Goal: Find specific page/section: Find specific page/section

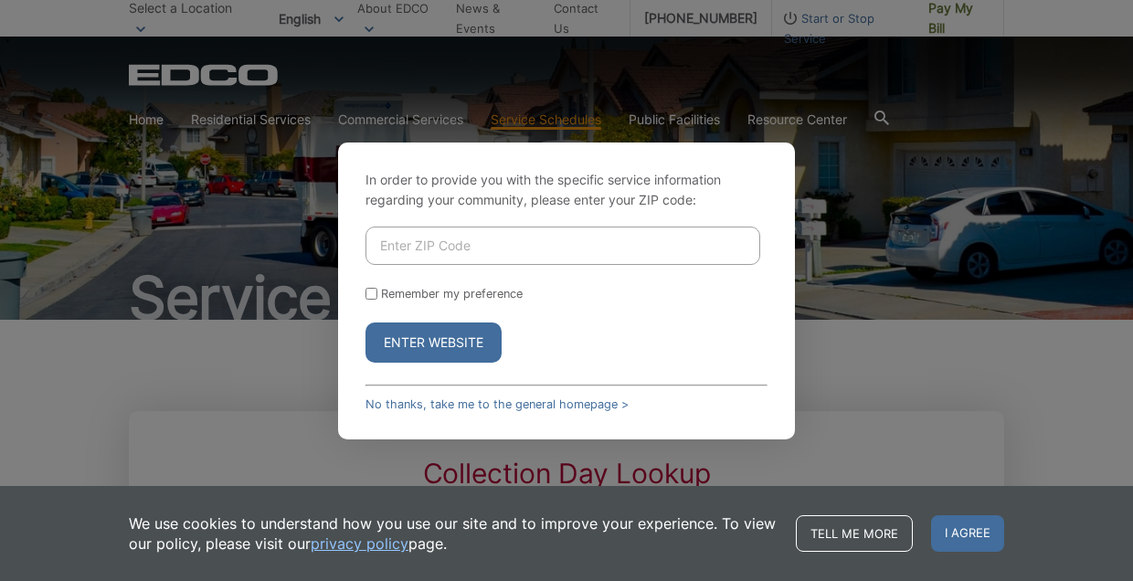
click at [386, 246] on input "Enter ZIP Code" at bounding box center [563, 246] width 395 height 38
type input "92104"
click at [428, 333] on button "Enter Website" at bounding box center [434, 343] width 136 height 40
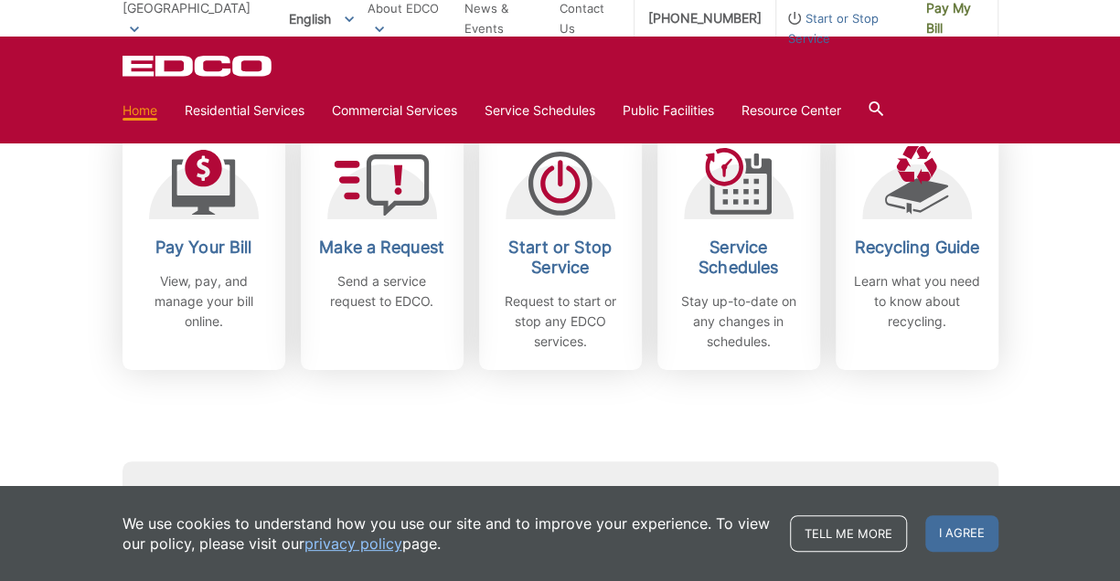
scroll to position [457, 0]
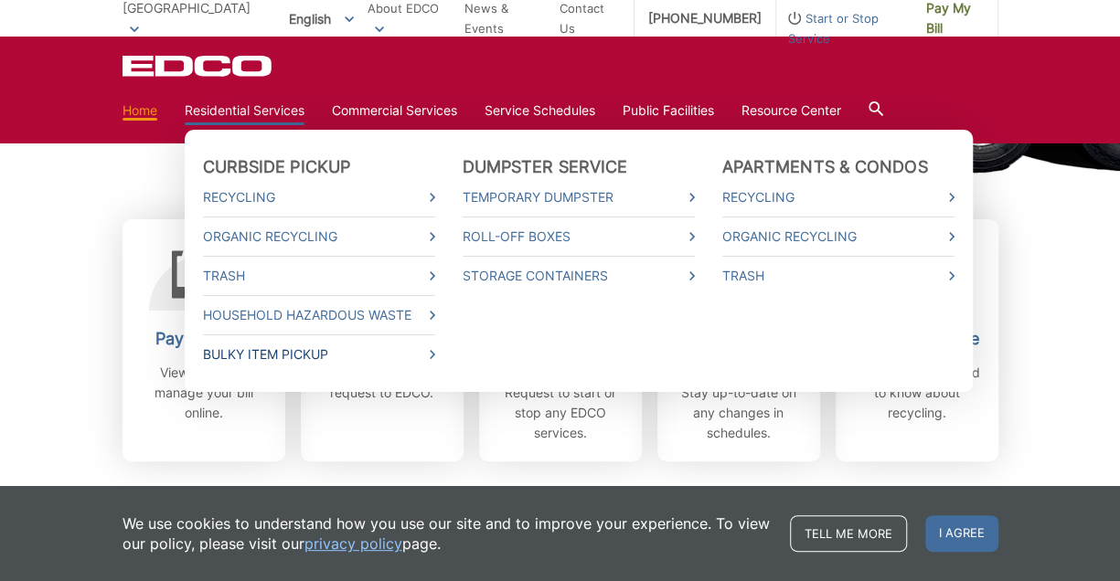
click at [431, 356] on icon at bounding box center [432, 354] width 5 height 9
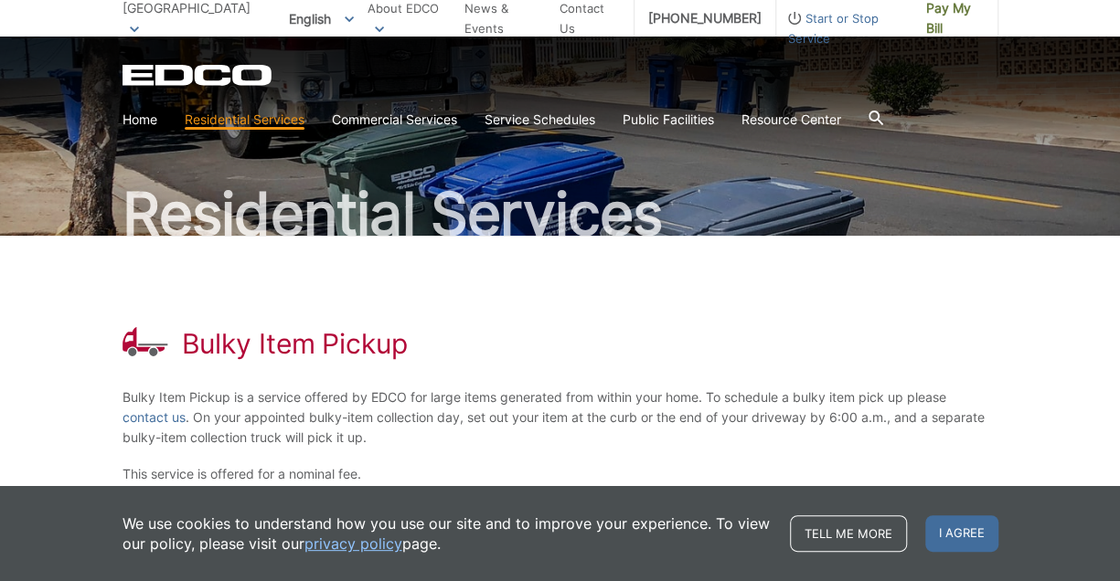
scroll to position [183, 0]
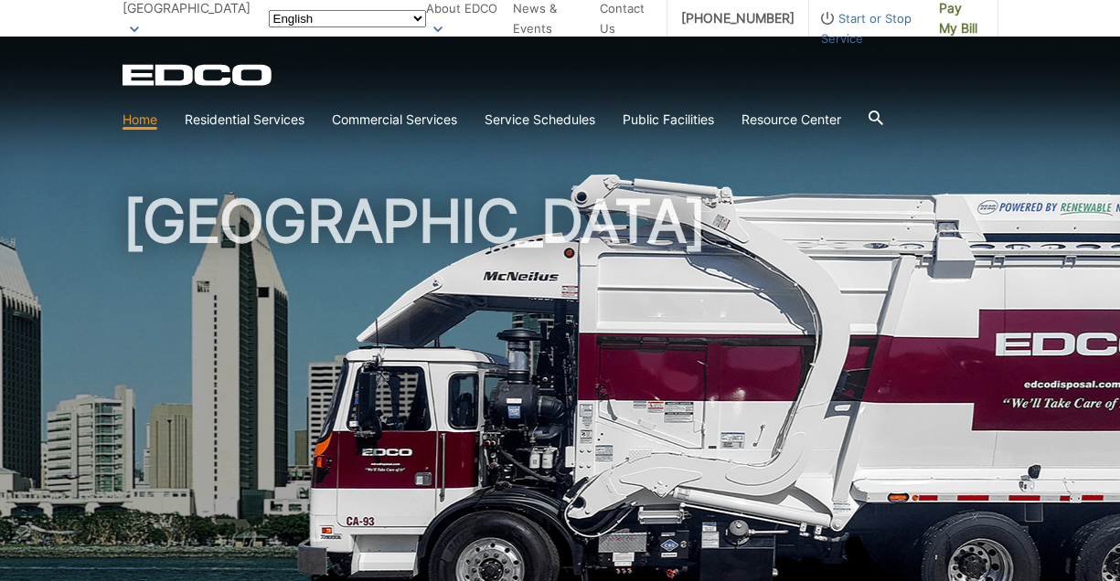
scroll to position [457, 0]
